Goal: Information Seeking & Learning: Learn about a topic

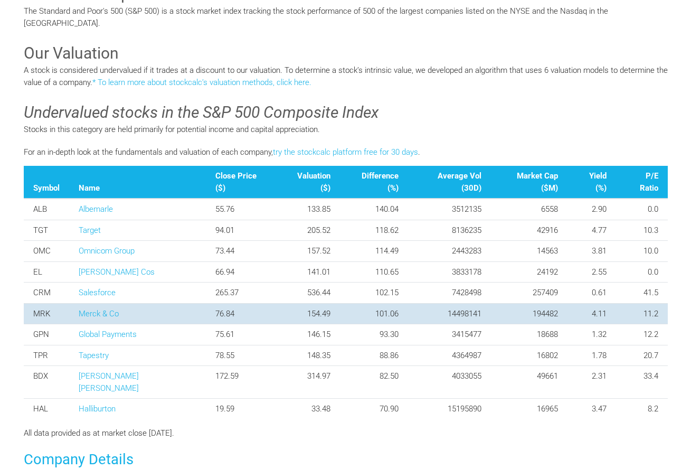
scroll to position [277, 0]
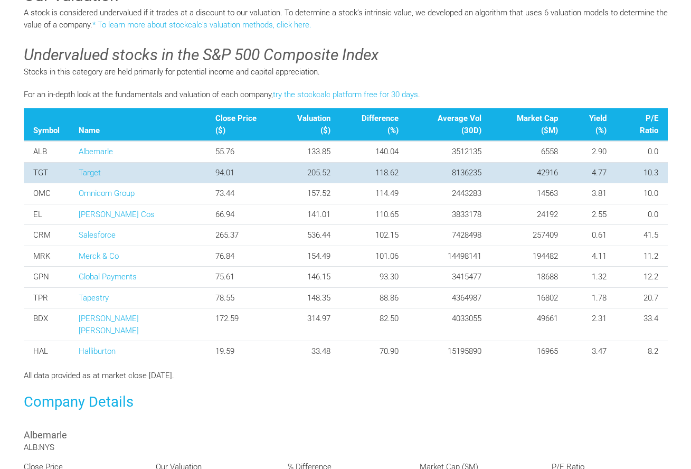
click at [616, 174] on td "10.3" at bounding box center [641, 172] width 51 height 21
click at [616, 176] on td "10.3" at bounding box center [641, 172] width 51 height 21
drag, startPoint x: 590, startPoint y: 179, endPoint x: 152, endPoint y: 178, distance: 438.1
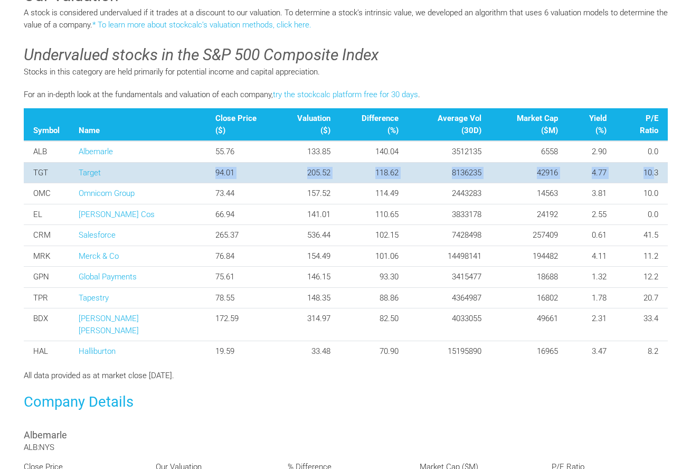
click at [152, 178] on tr "TGT Target 94.01 205.52 118.62 8136235 42916 4.77 10.3" at bounding box center [346, 172] width 644 height 21
click at [206, 178] on td "94.01" at bounding box center [241, 172] width 70 height 21
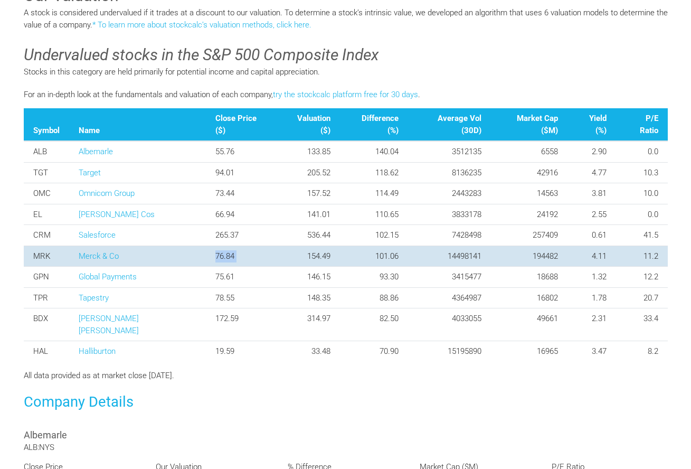
drag, startPoint x: 153, startPoint y: 253, endPoint x: 240, endPoint y: 252, distance: 87.1
click at [240, 252] on tr "MRK Merck & Co 76.84 154.49 101.06 14498141 194482 4.11 11.2" at bounding box center [346, 255] width 644 height 21
click at [276, 252] on td "154.49" at bounding box center [307, 255] width 63 height 21
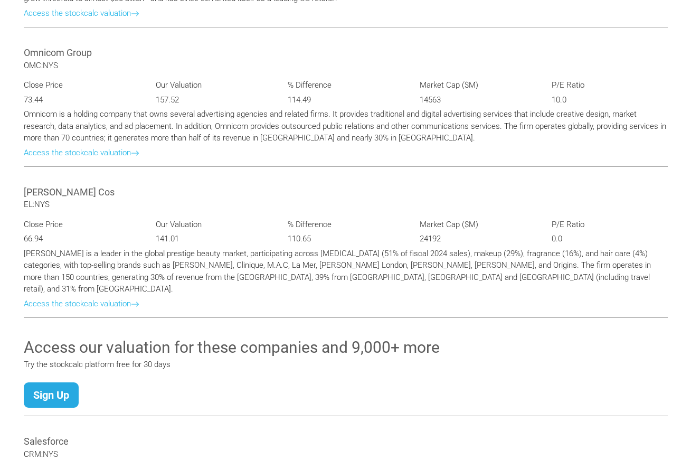
scroll to position [1017, 0]
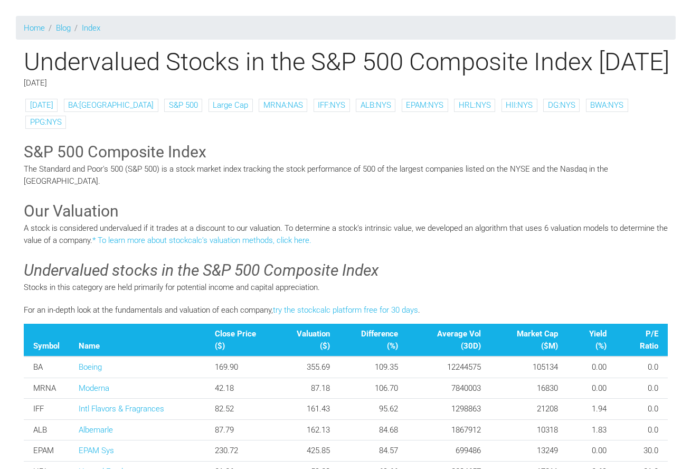
scroll to position [168, 0]
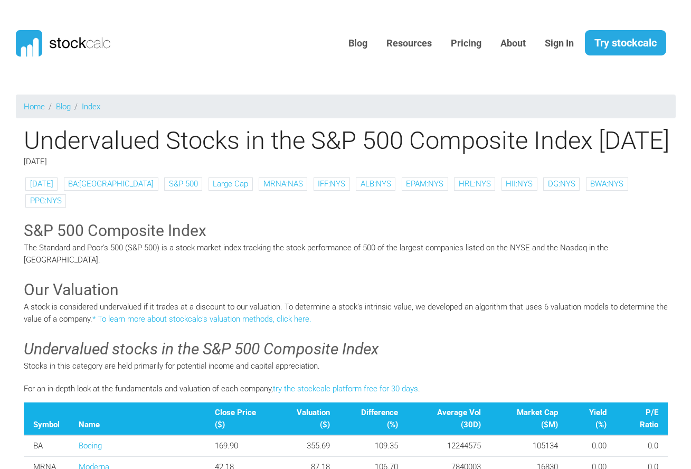
scroll to position [693, 0]
